Goal: Obtain resource: Download file/media

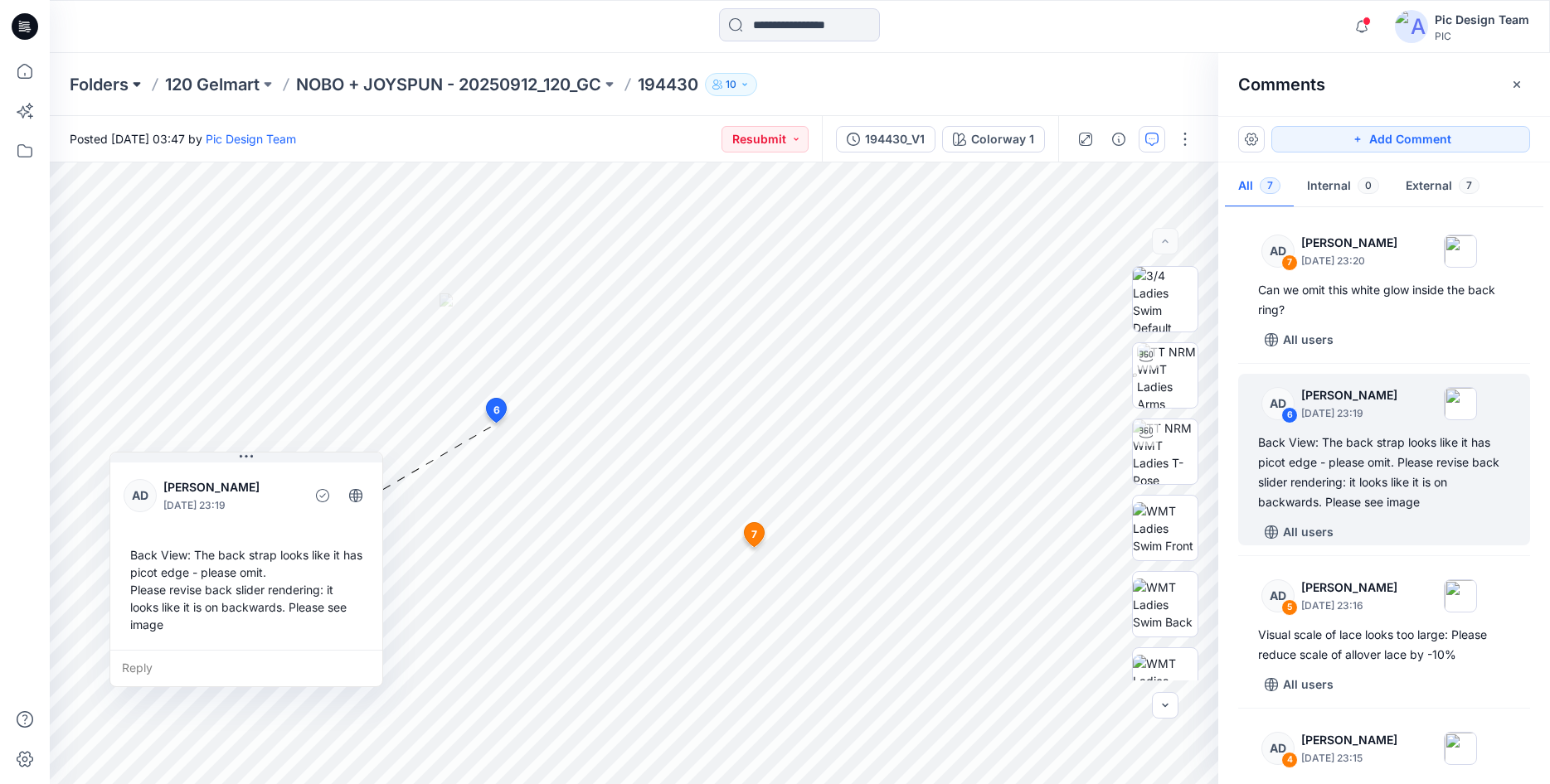
scroll to position [163, 0]
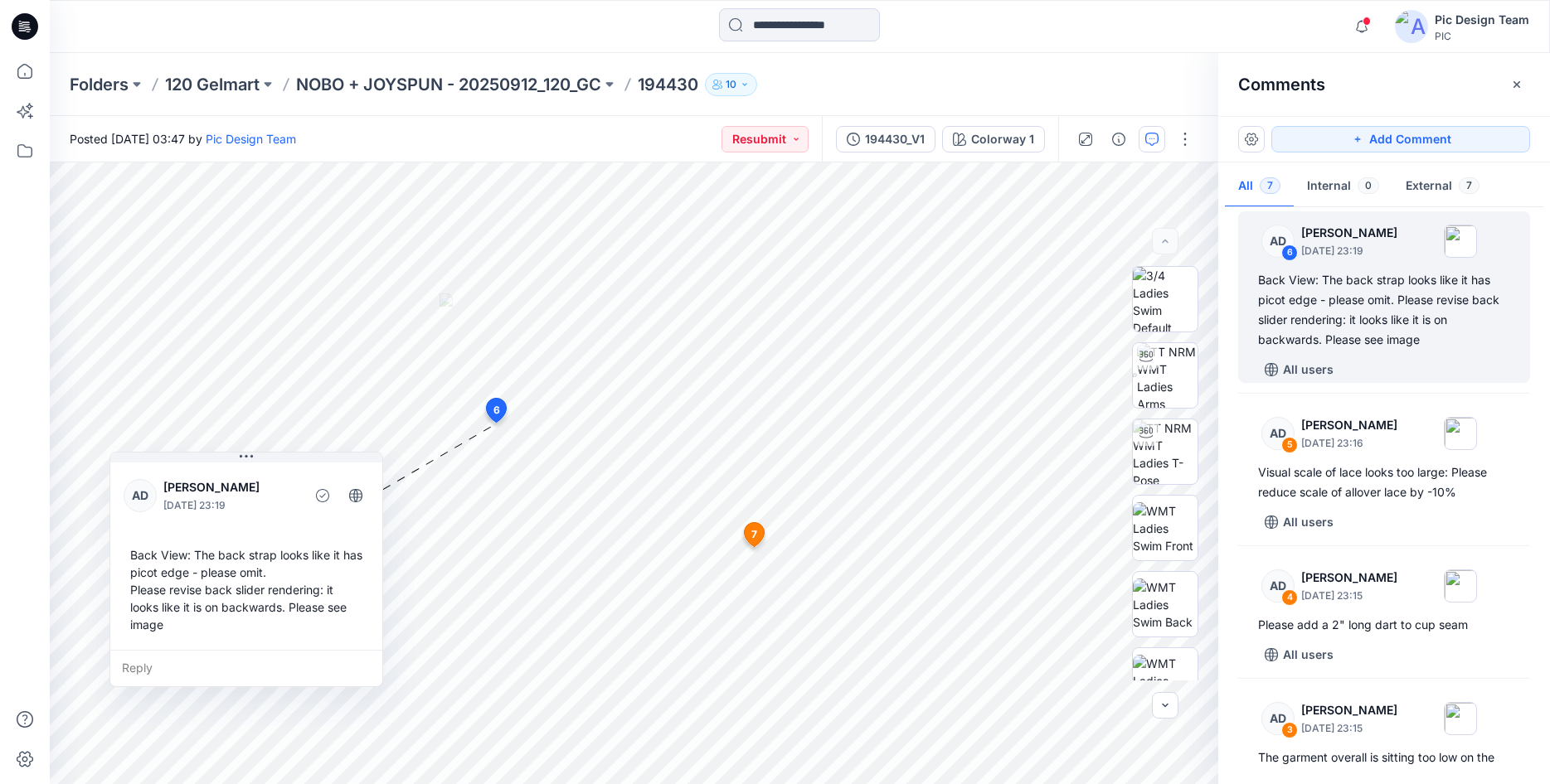
click at [26, 35] on icon at bounding box center [25, 27] width 27 height 27
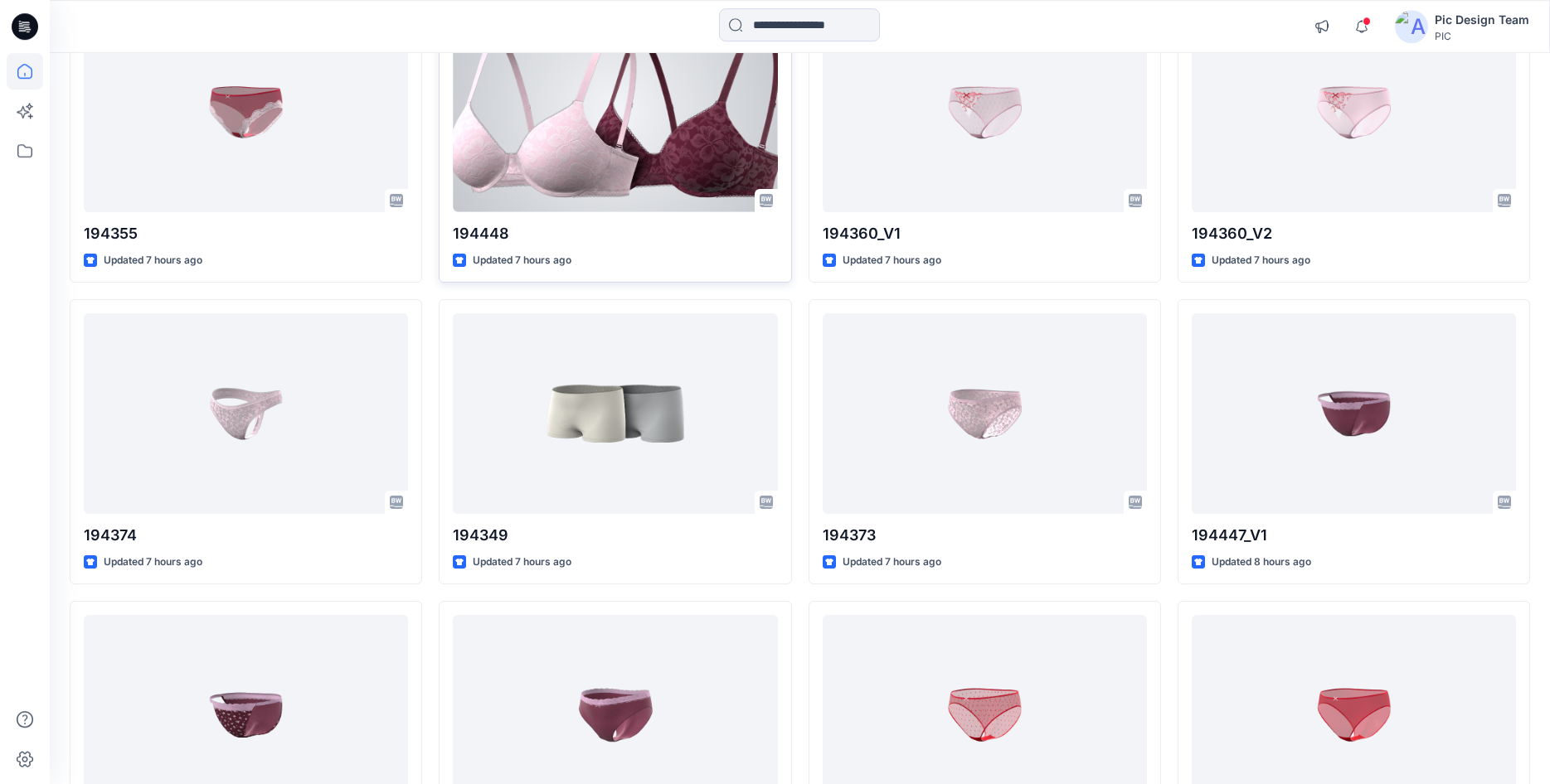
scroll to position [299, 0]
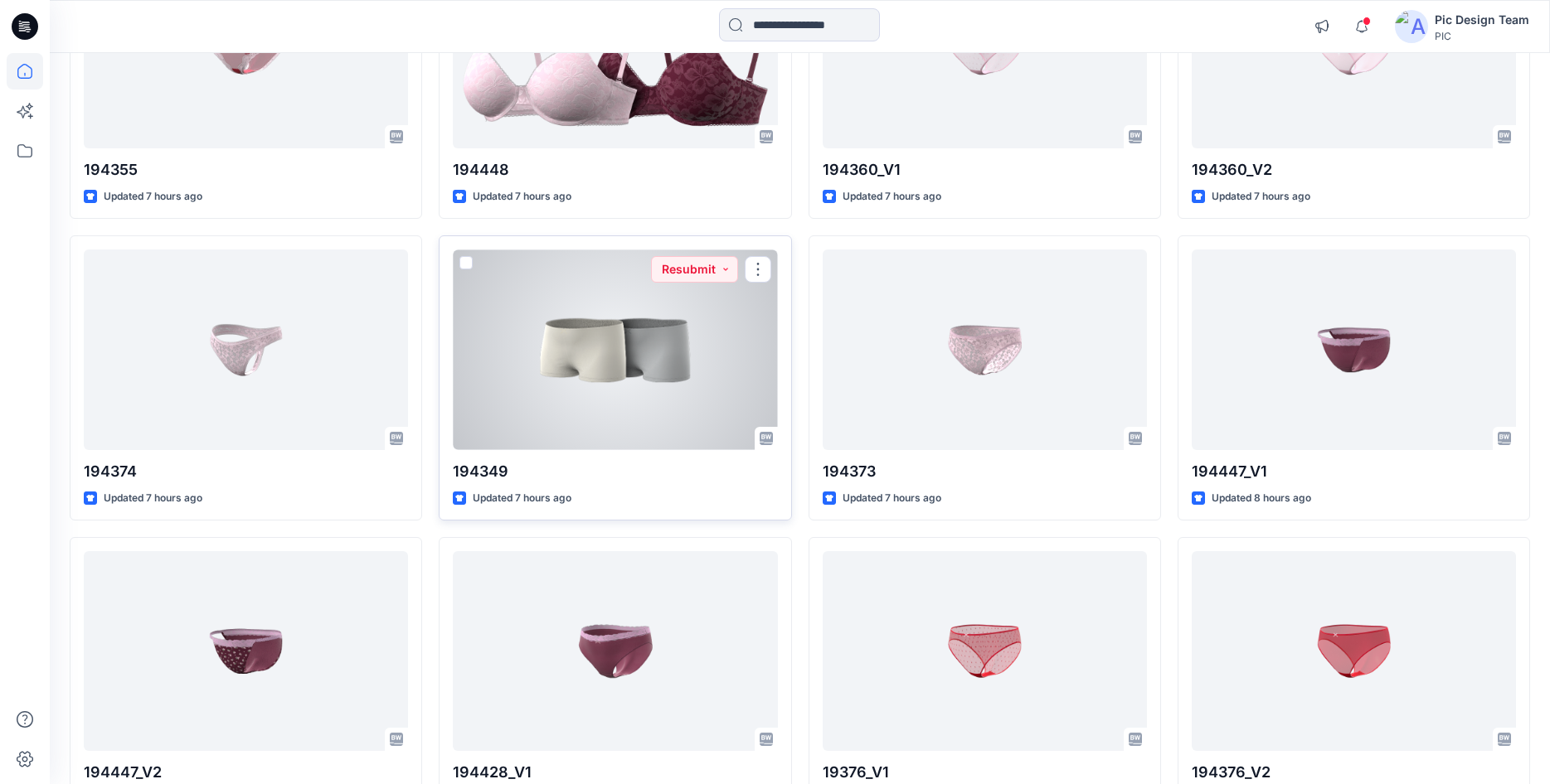
click at [692, 422] on div at bounding box center [614, 349] width 325 height 200
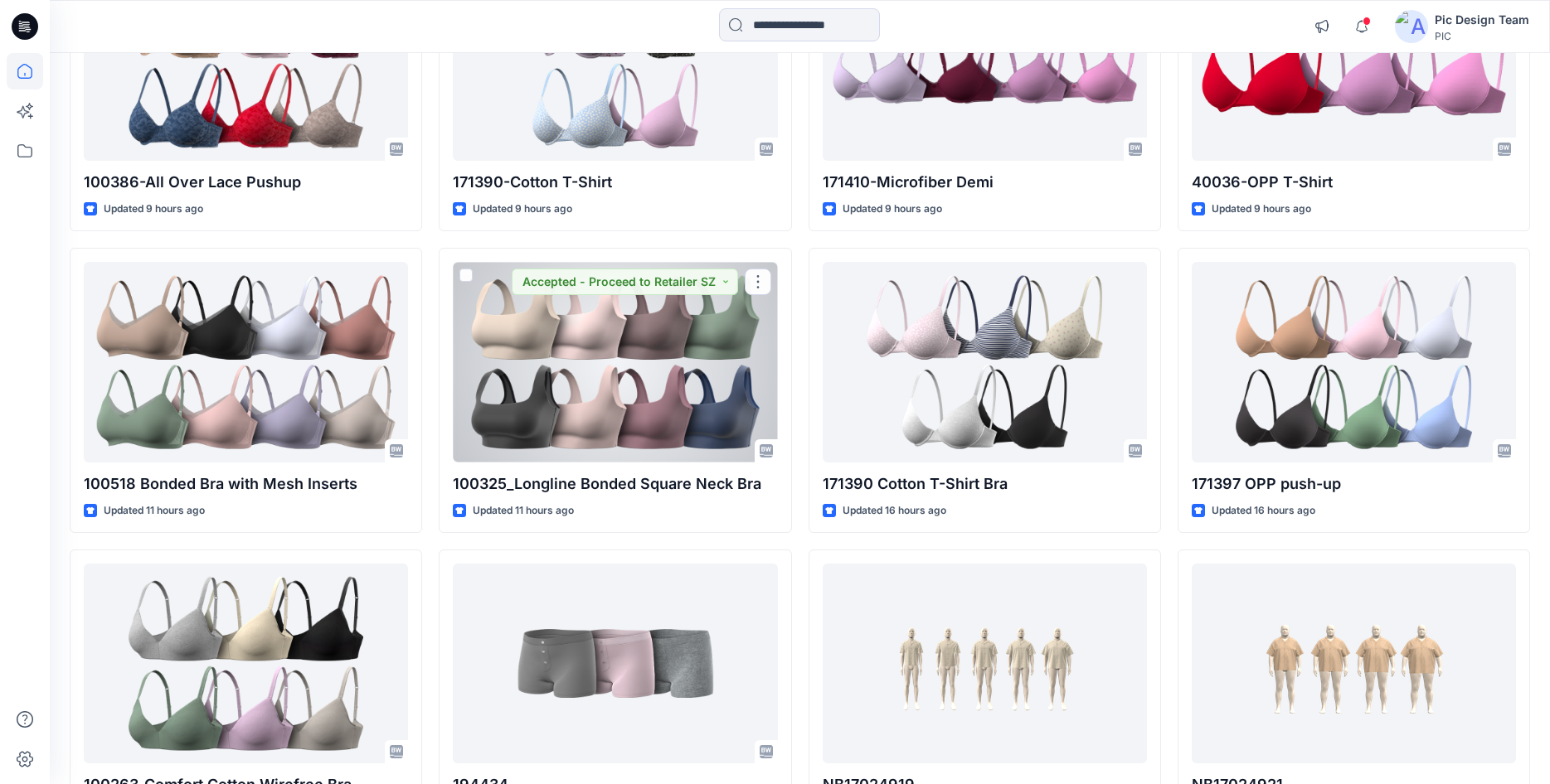
scroll to position [1692, 0]
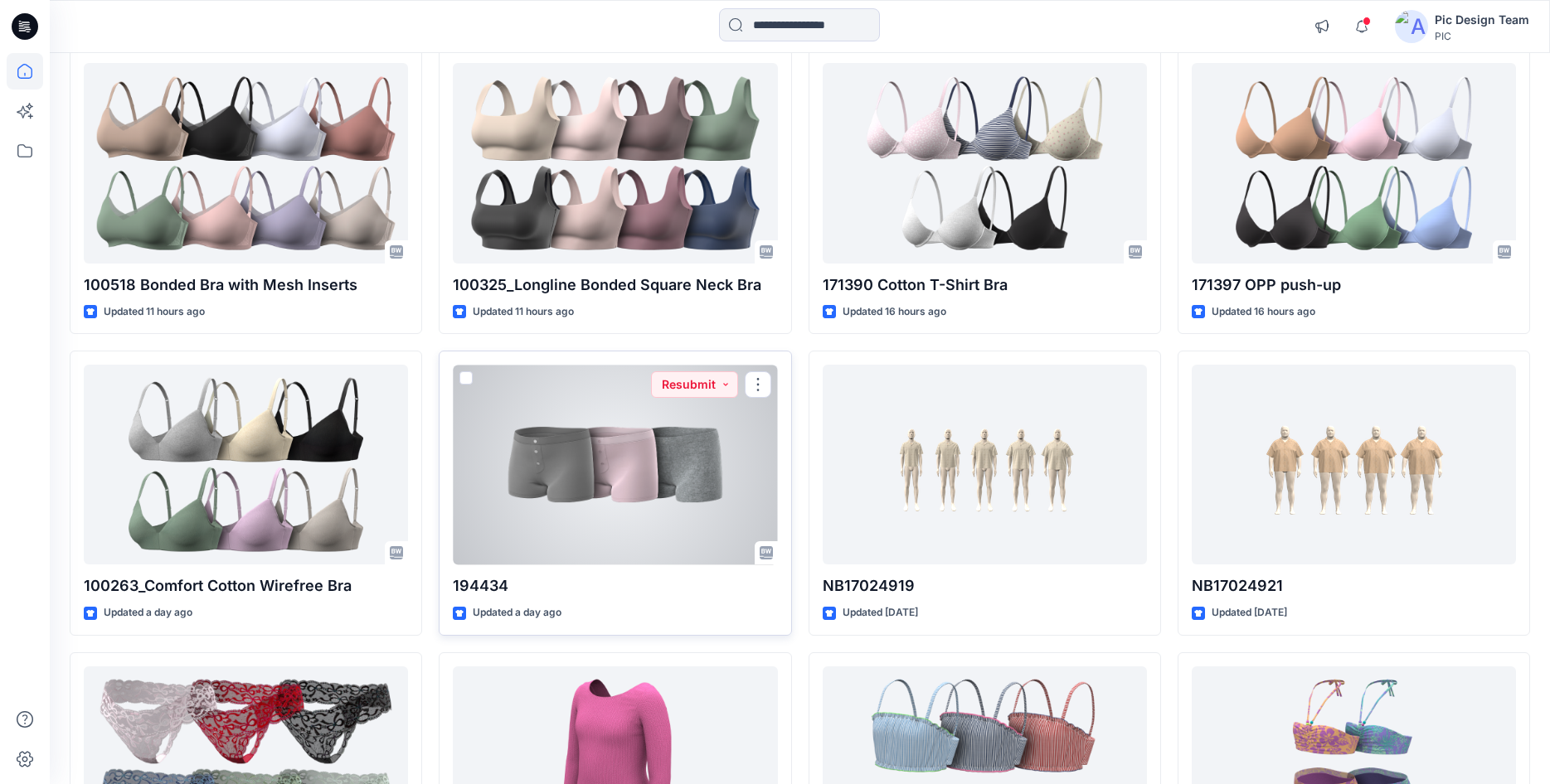
click at [622, 486] on div at bounding box center [614, 464] width 325 height 200
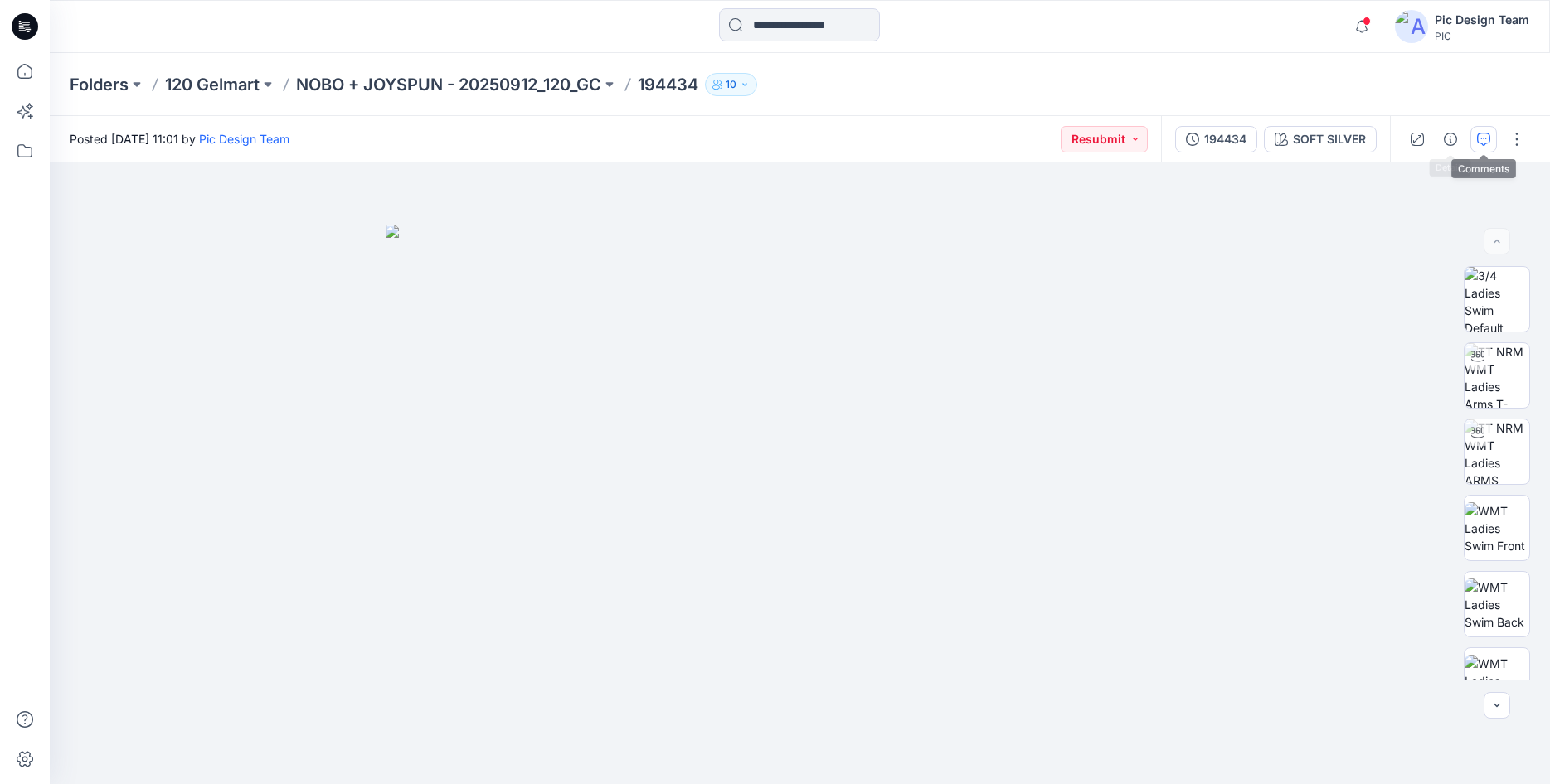
click at [1477, 141] on icon "button" at bounding box center [1483, 139] width 13 height 13
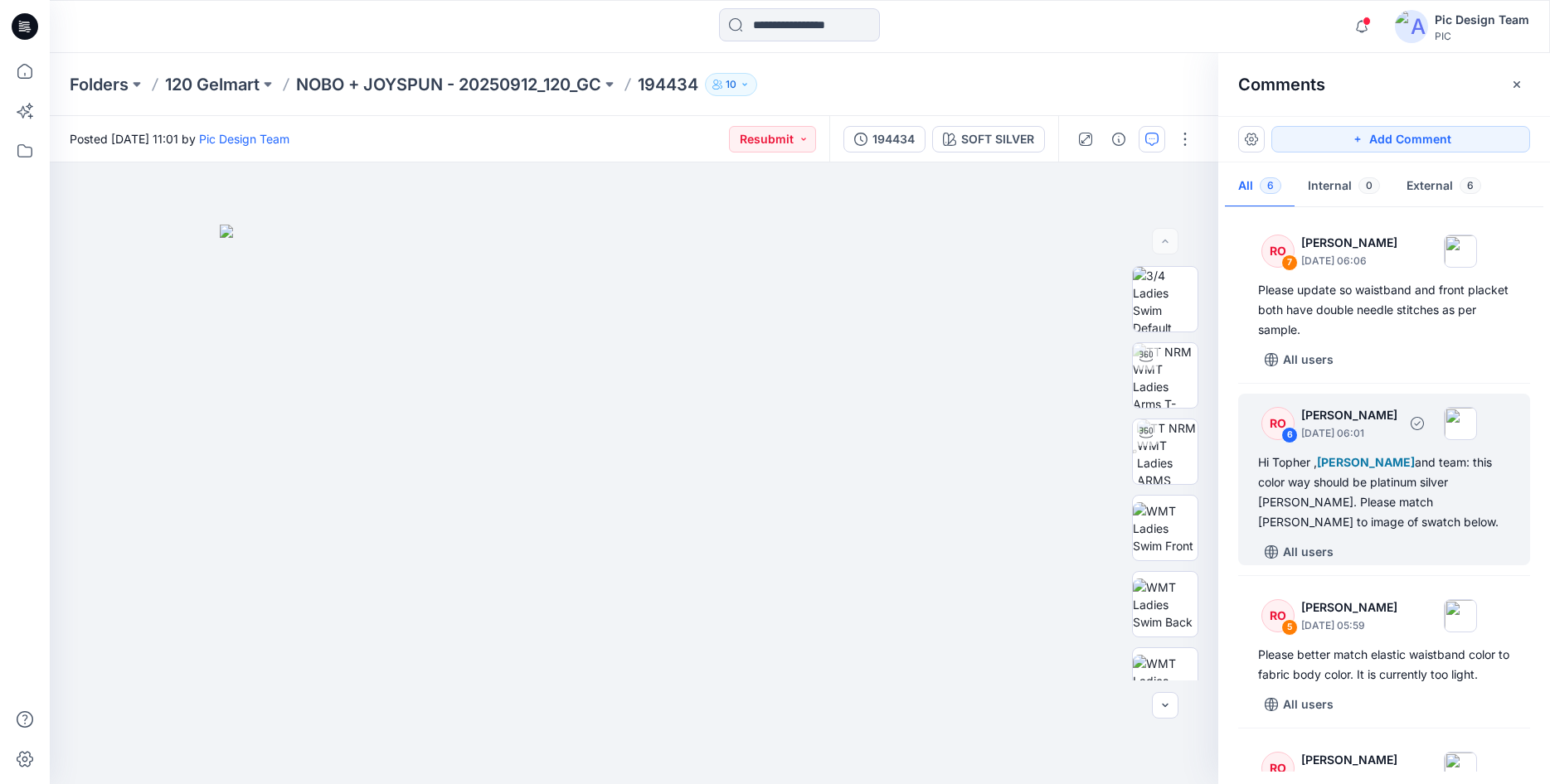
click at [1328, 513] on div "Hi [PERSON_NAME] , [PERSON_NAME] and team: this color way should be platinum si…" at bounding box center [1385, 492] width 253 height 80
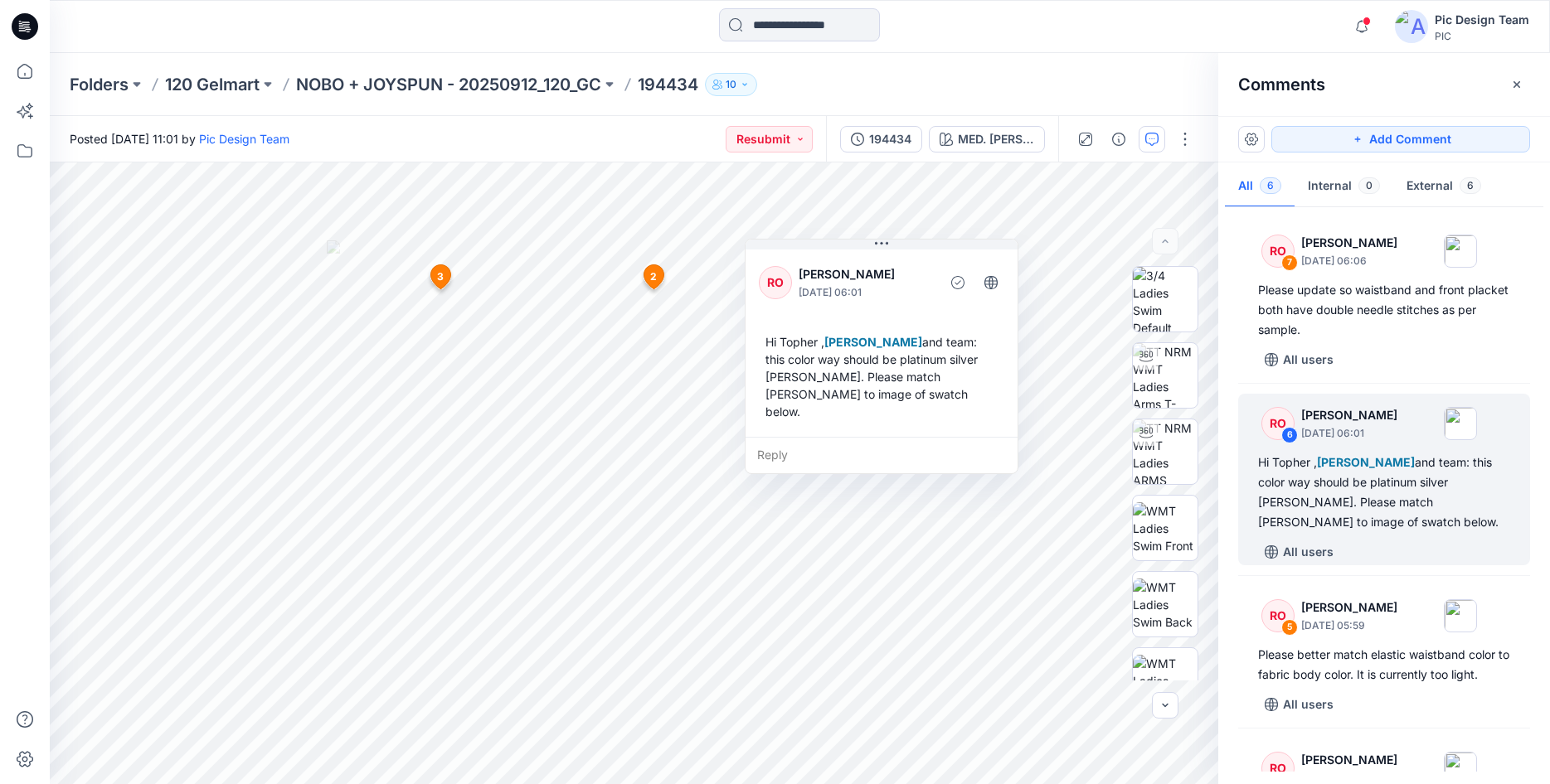
click at [20, 32] on icon at bounding box center [25, 27] width 27 height 27
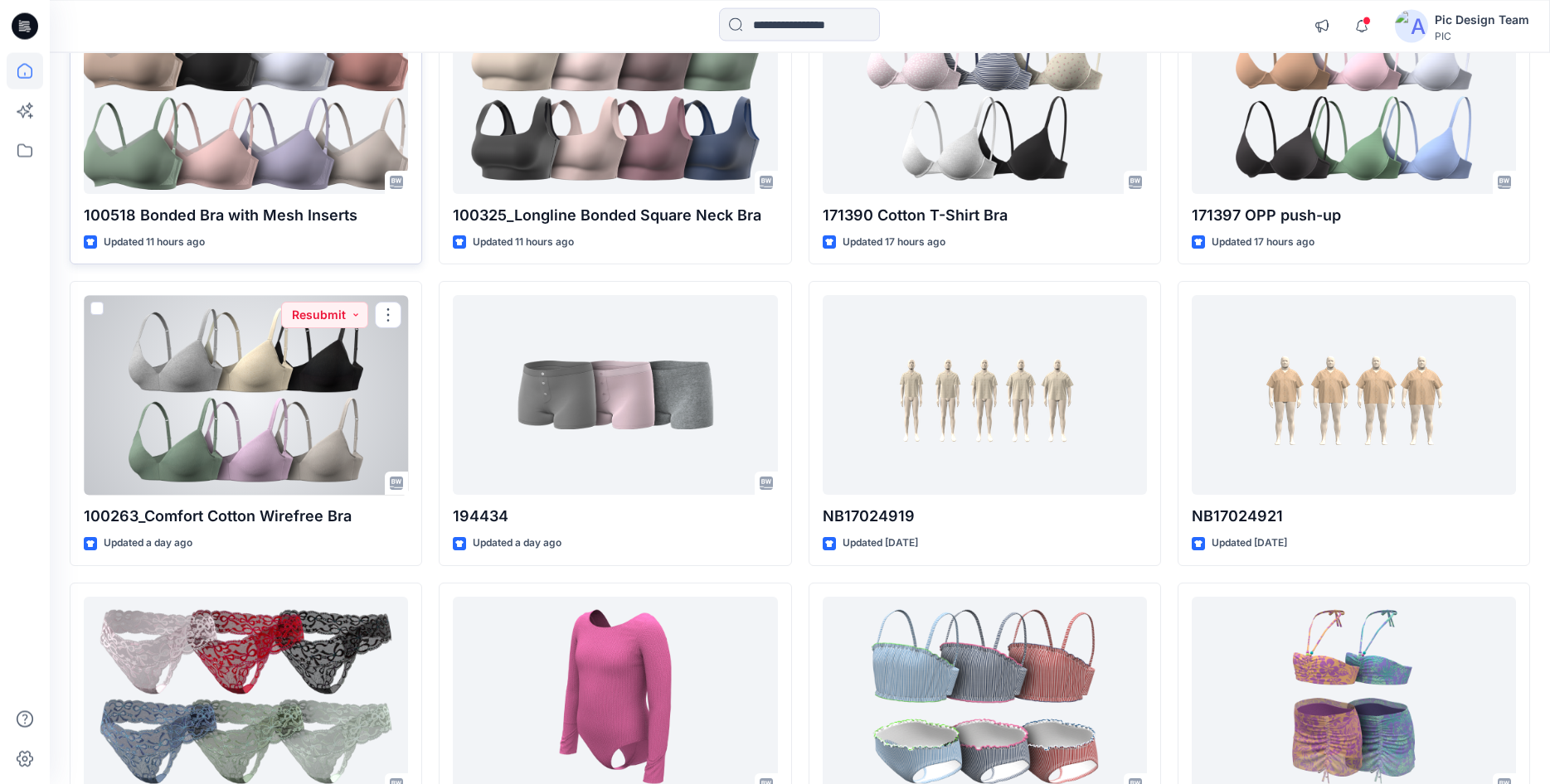
scroll to position [1729, 0]
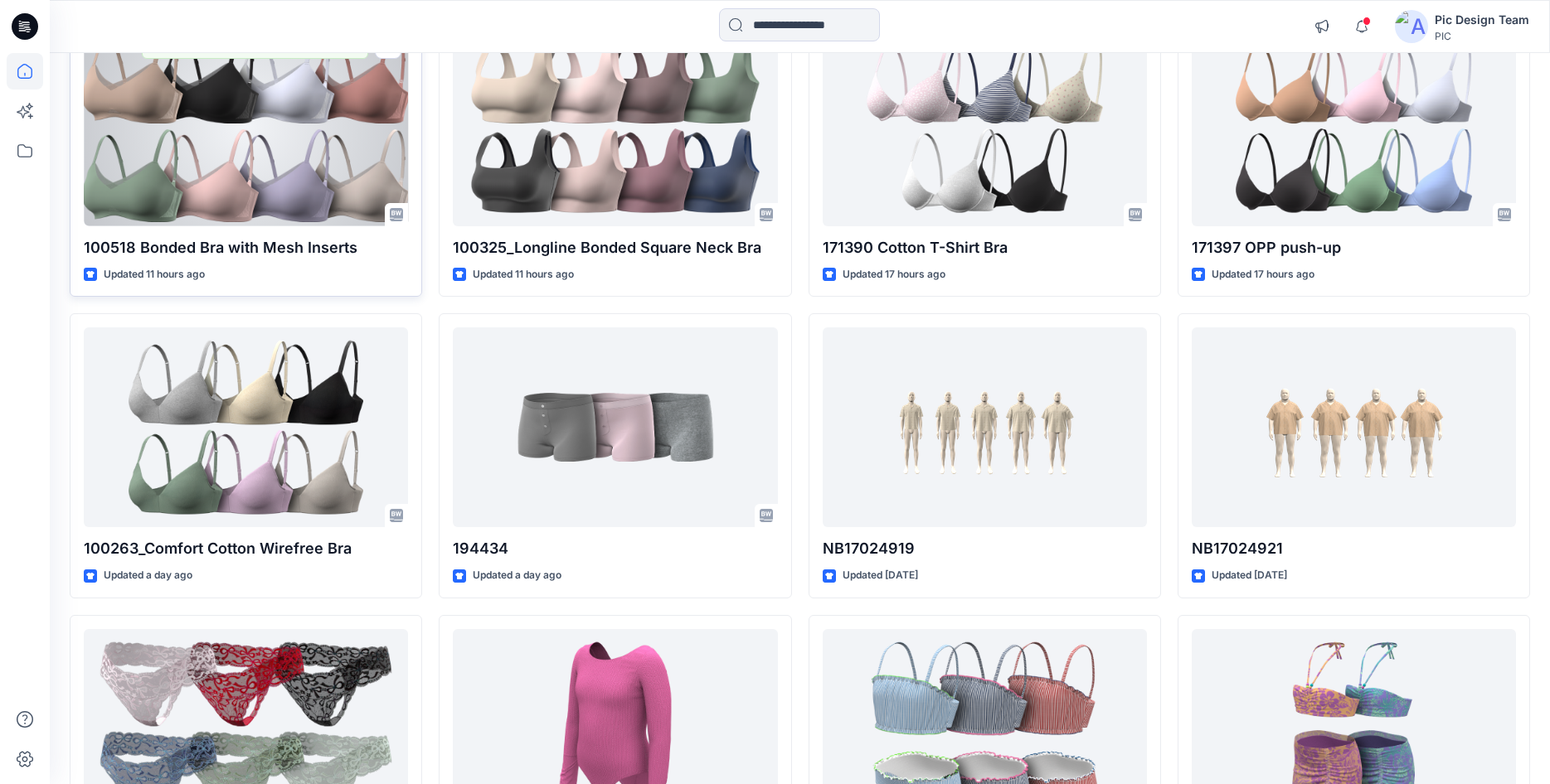
click at [253, 184] on div at bounding box center [245, 125] width 325 height 200
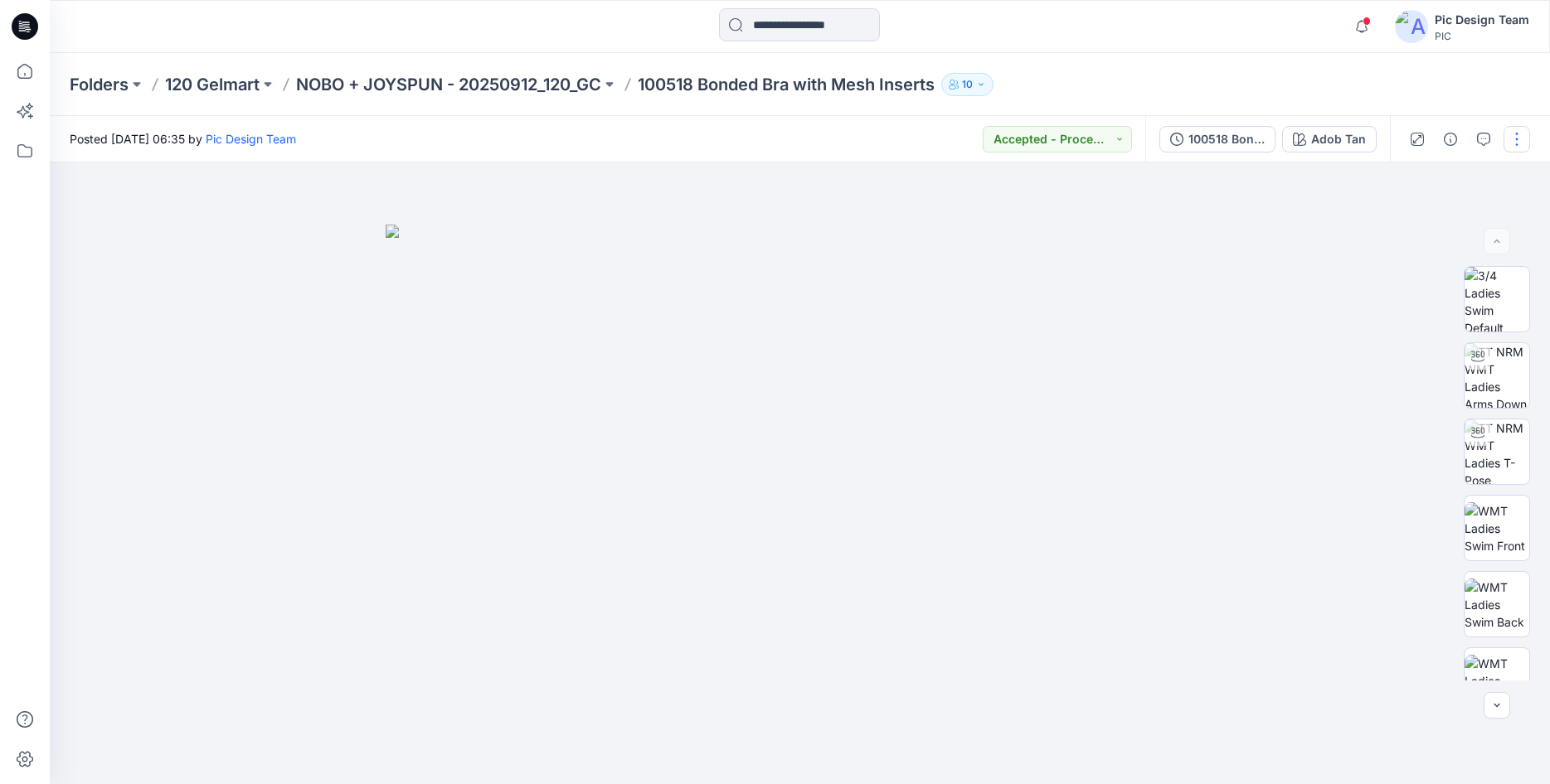
click at [1519, 141] on button "button" at bounding box center [1517, 140] width 27 height 27
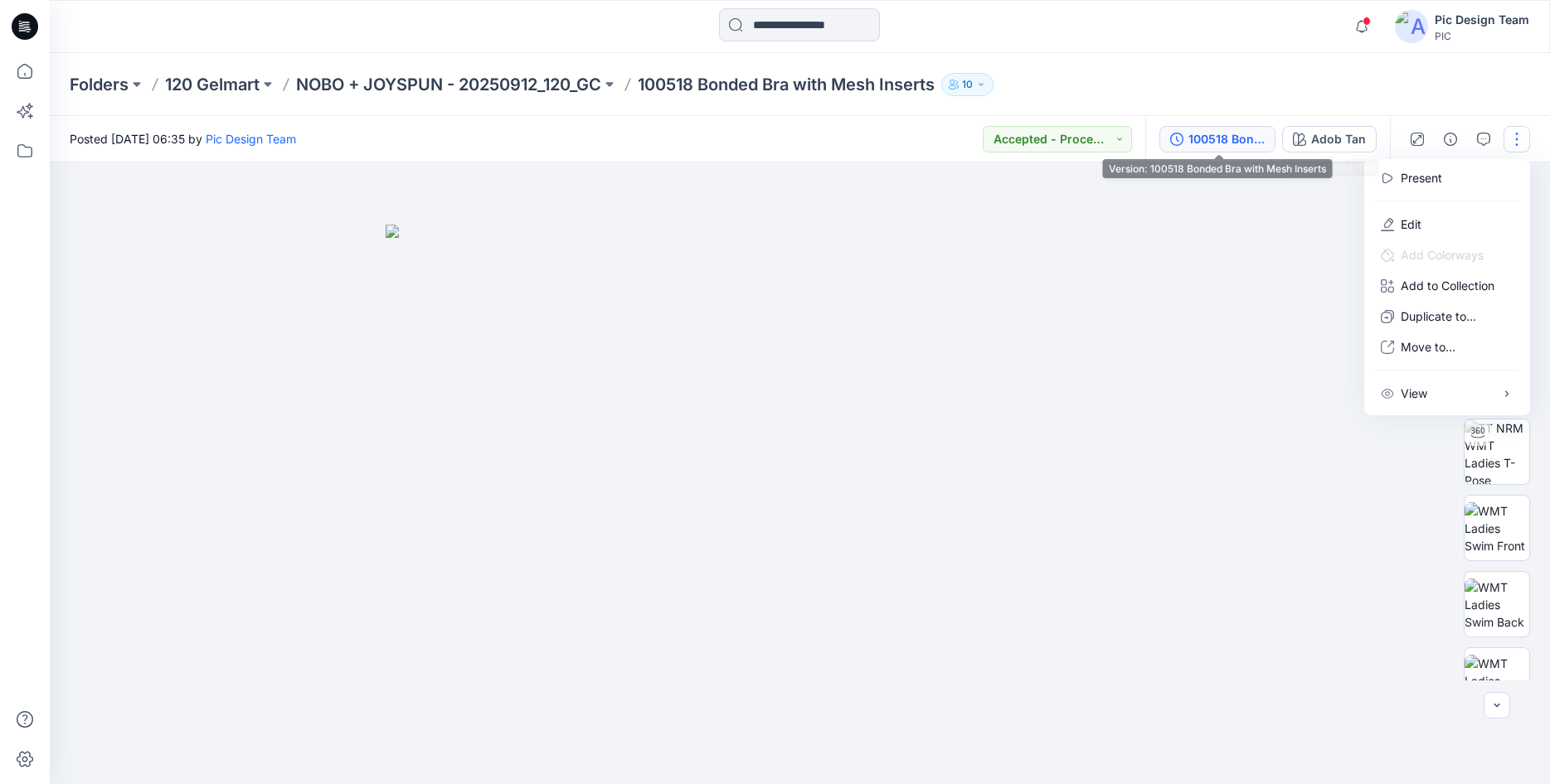
click at [1251, 135] on div "100518 Bonded Bra with Mesh Inserts" at bounding box center [1227, 139] width 76 height 19
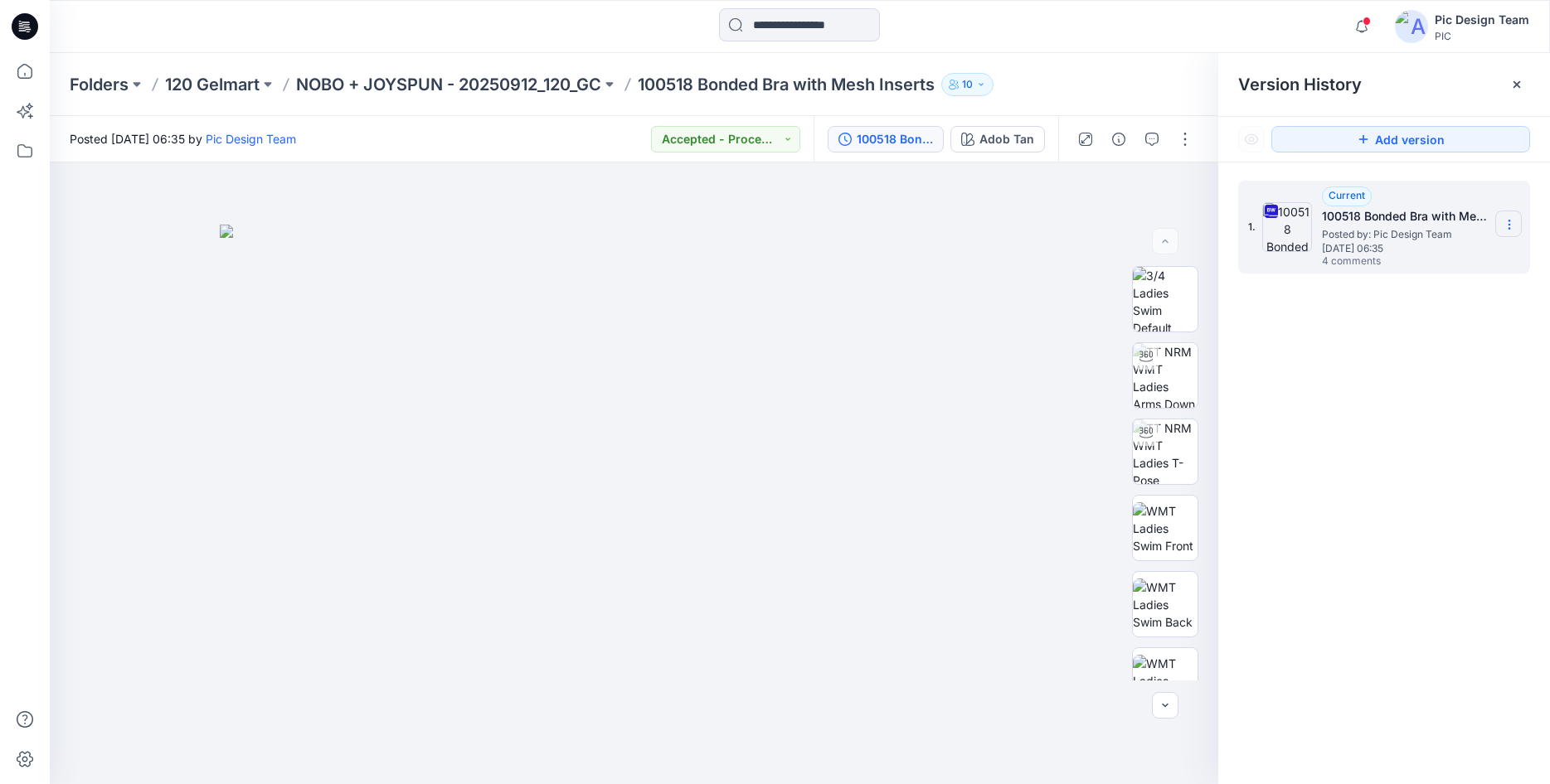
click at [1506, 223] on icon at bounding box center [1509, 224] width 13 height 13
click at [1407, 255] on span "Download Source BW File" at bounding box center [1426, 257] width 140 height 20
click at [31, 34] on icon at bounding box center [25, 27] width 27 height 27
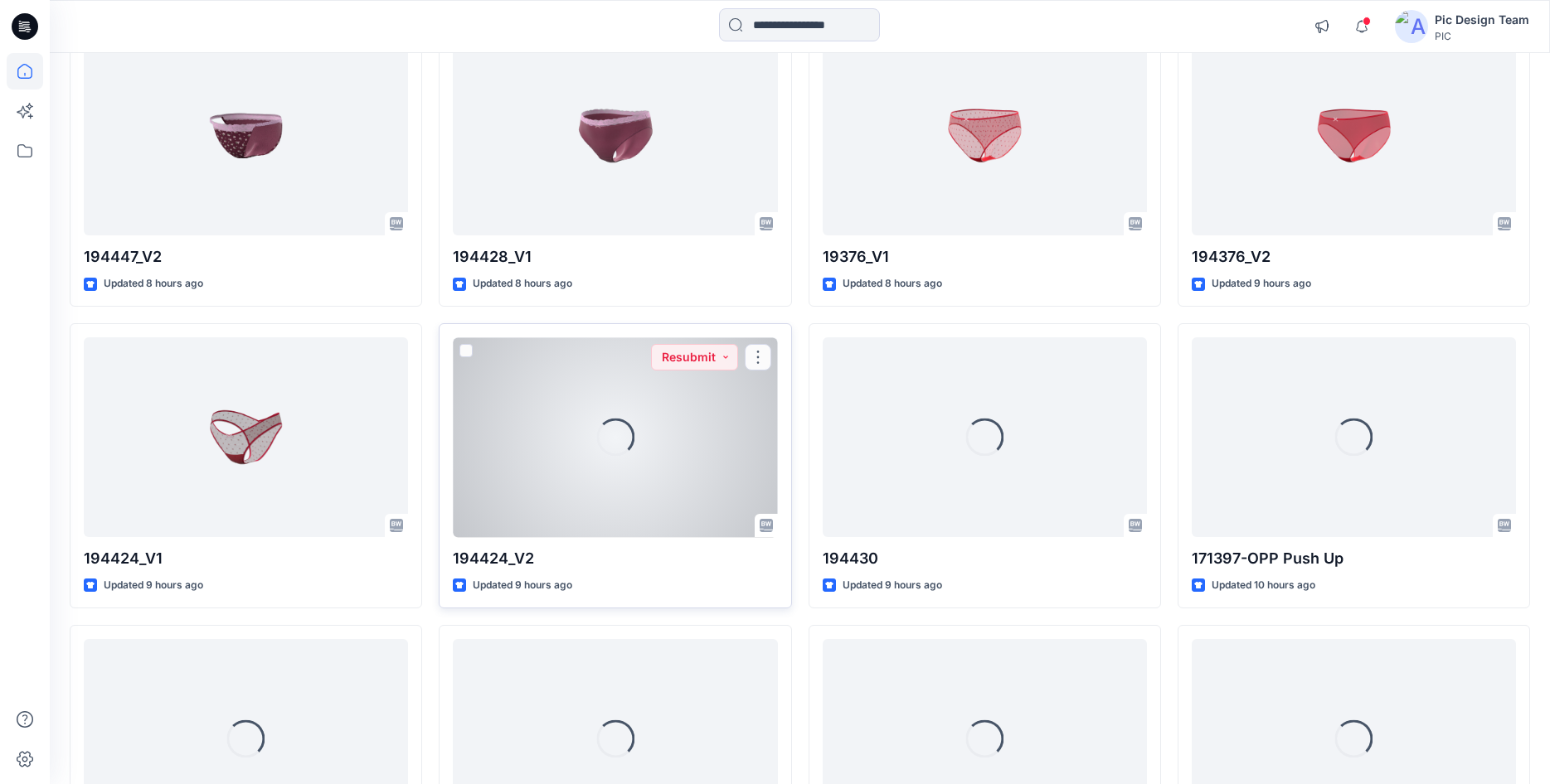
scroll to position [1113, 0]
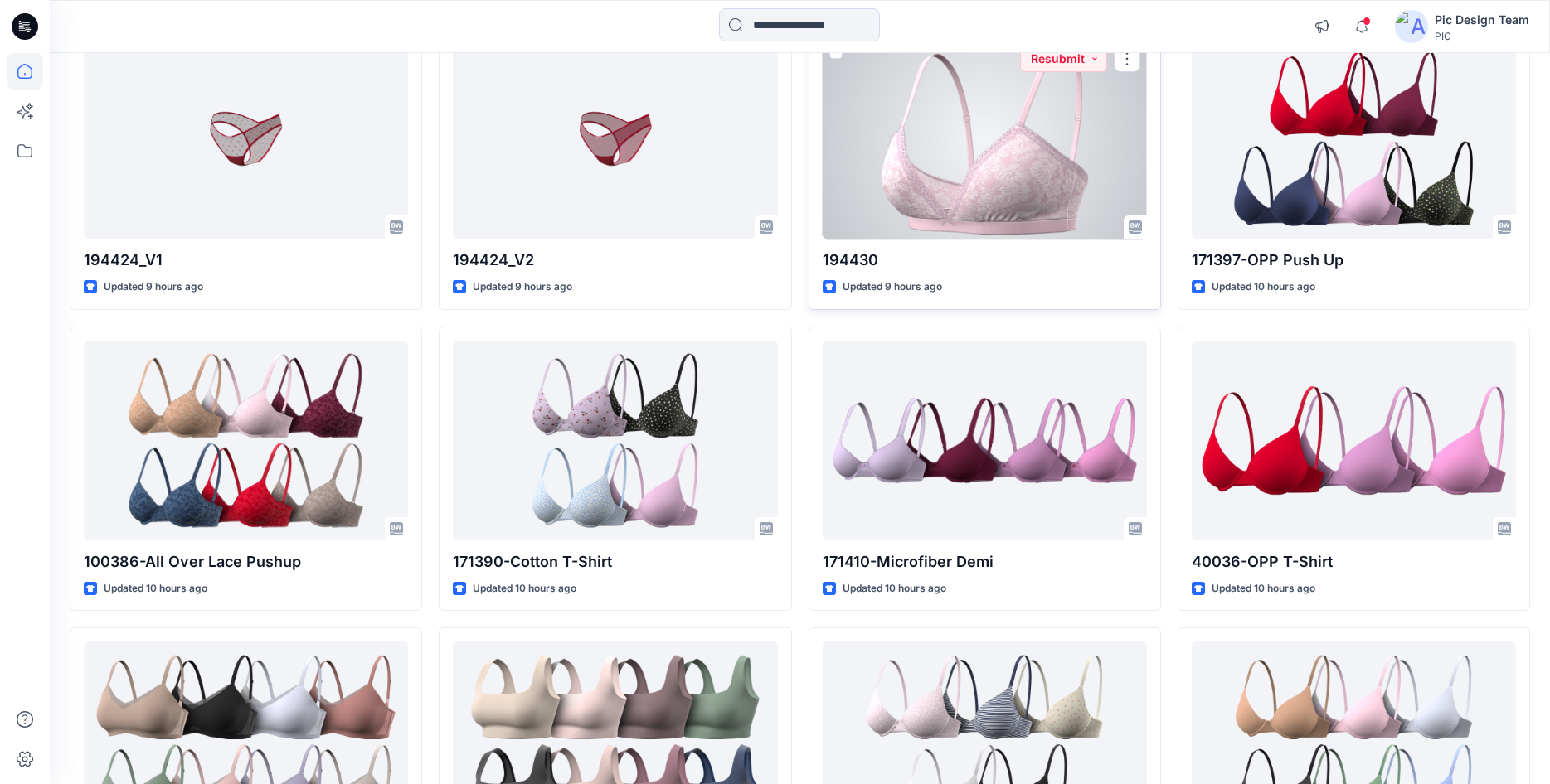
click at [980, 186] on div at bounding box center [984, 139] width 325 height 200
